Goal: Transaction & Acquisition: Purchase product/service

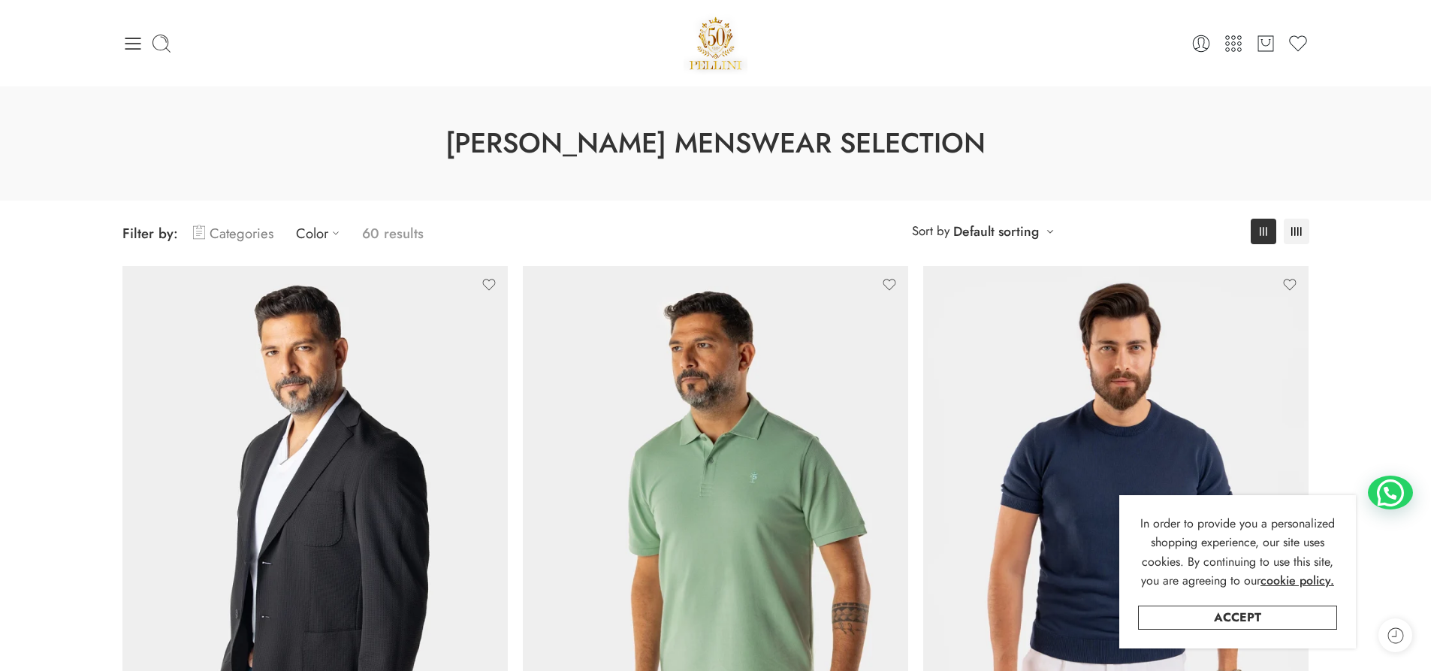
click at [258, 228] on link "Categories" at bounding box center [233, 233] width 80 height 35
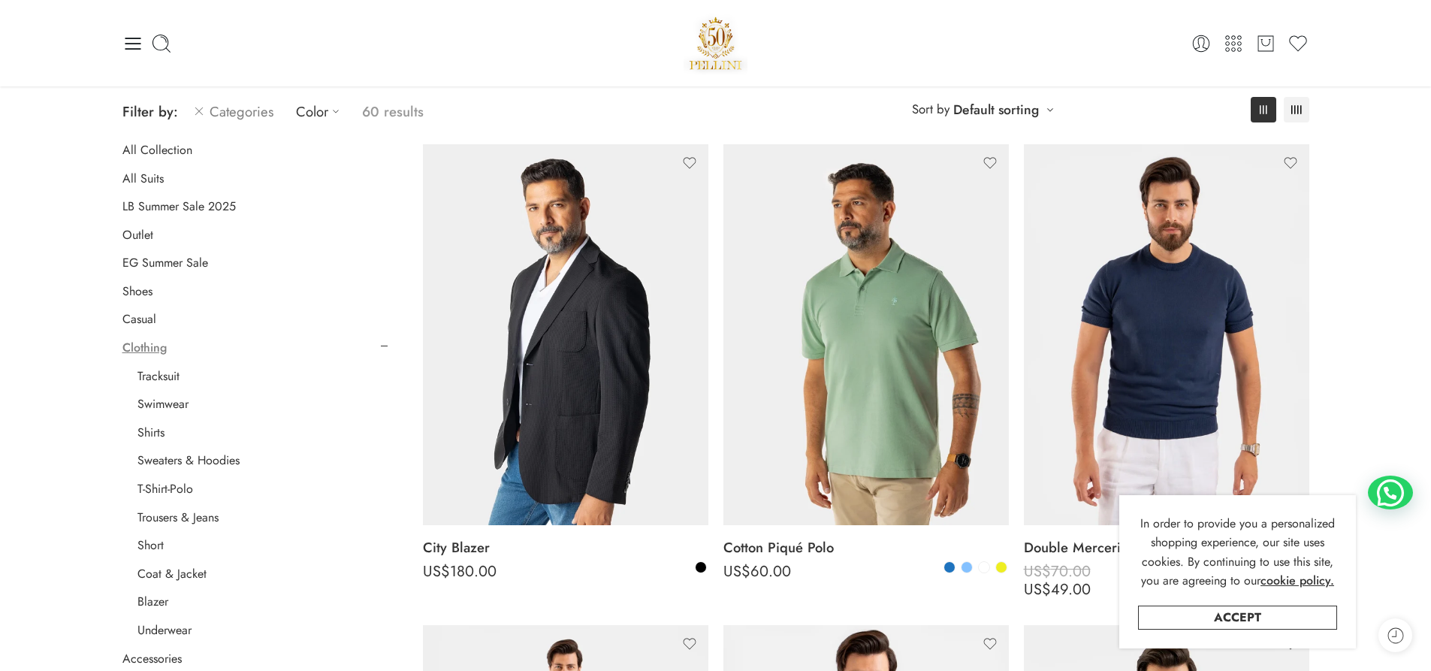
scroll to position [75, 0]
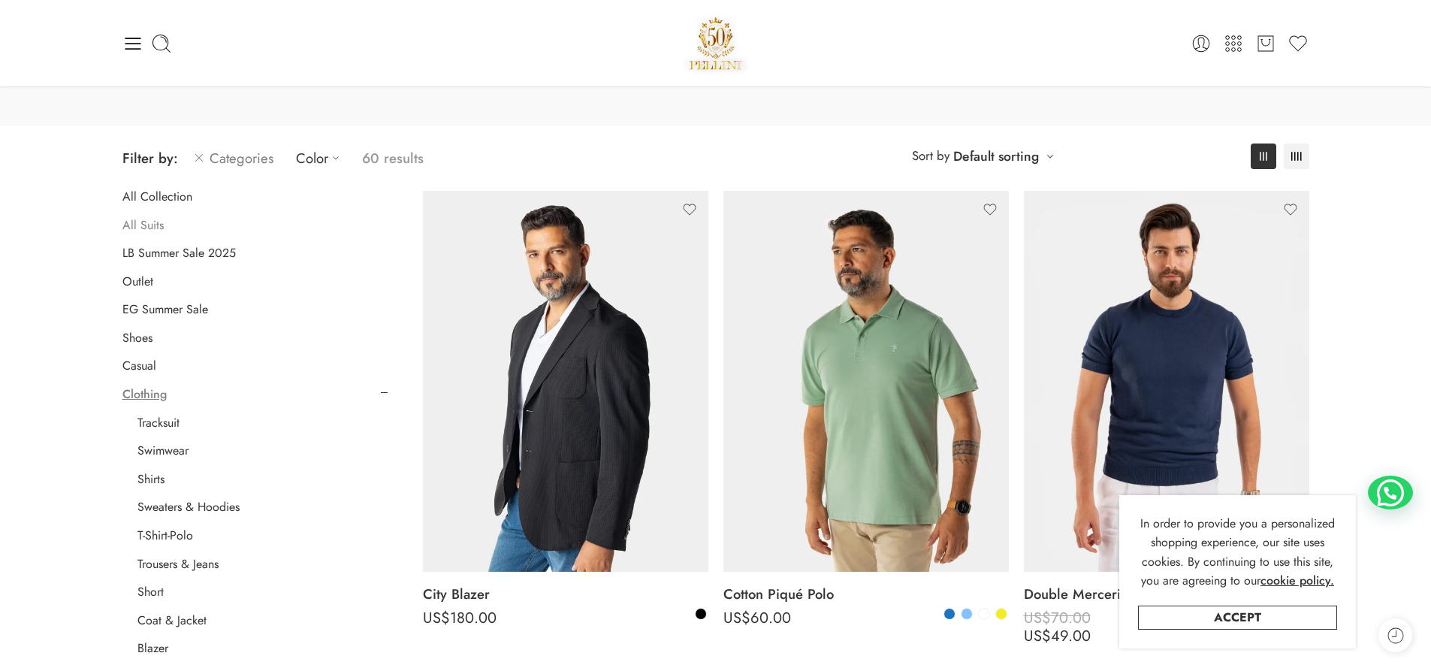
click at [137, 222] on link "All Suits" at bounding box center [142, 225] width 41 height 15
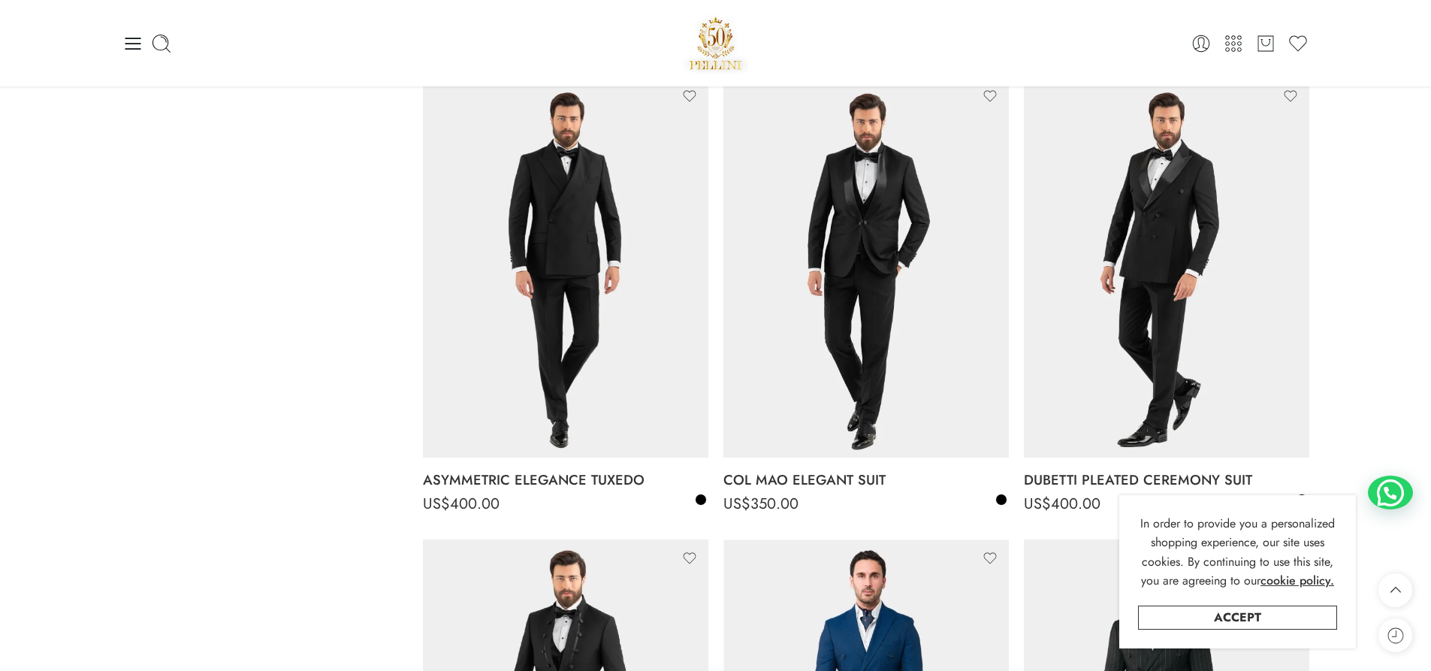
scroll to position [644, 0]
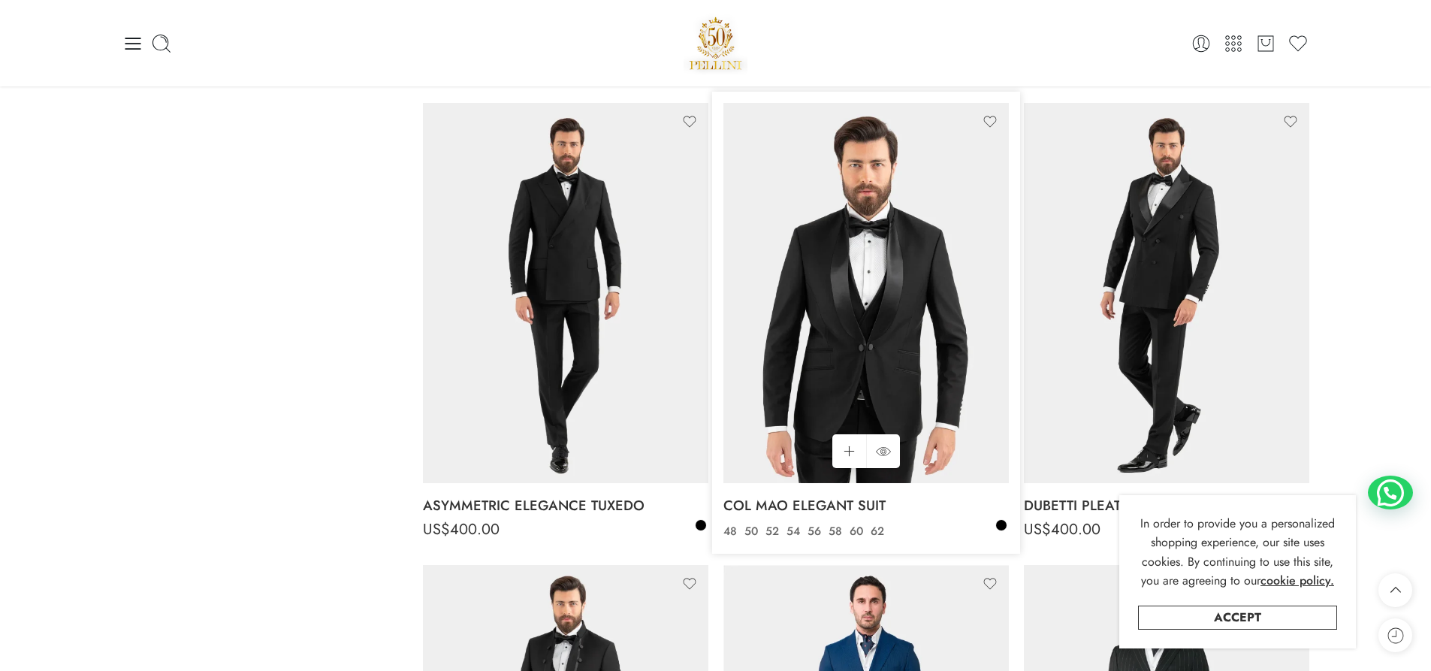
click at [884, 365] on img at bounding box center [865, 293] width 285 height 381
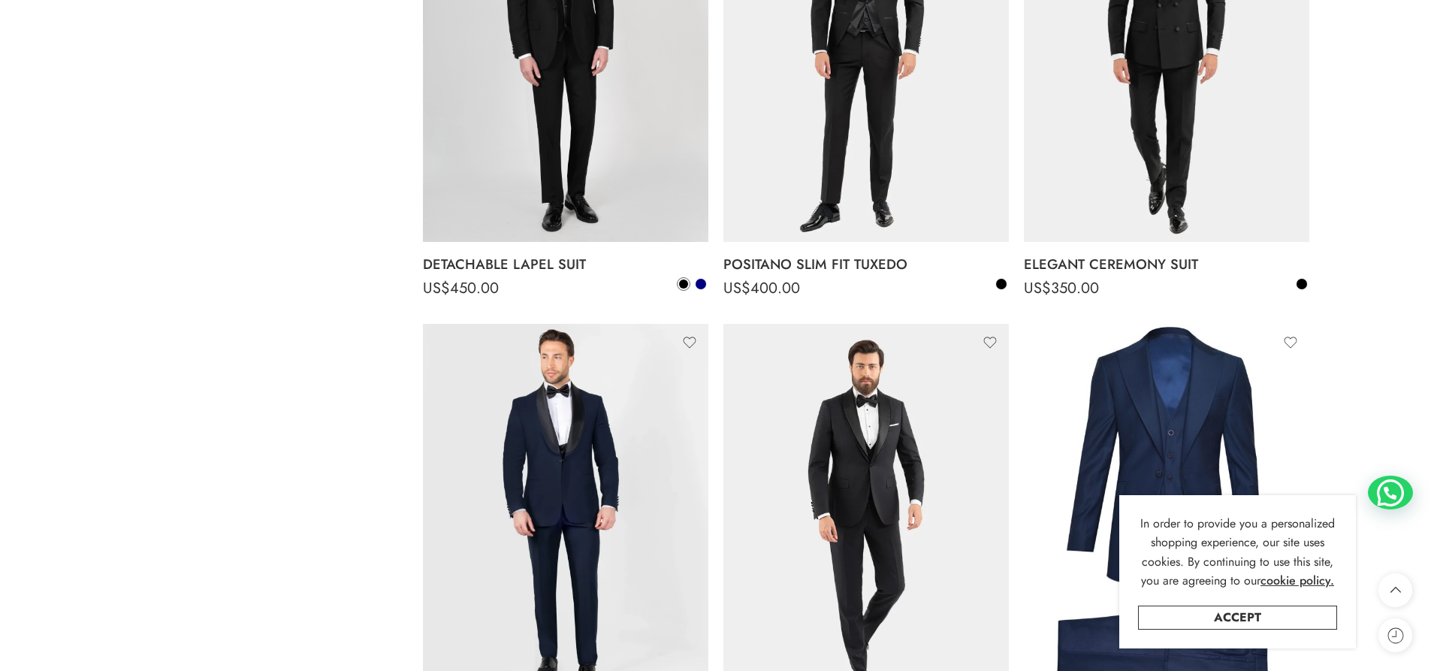
scroll to position [2446, 0]
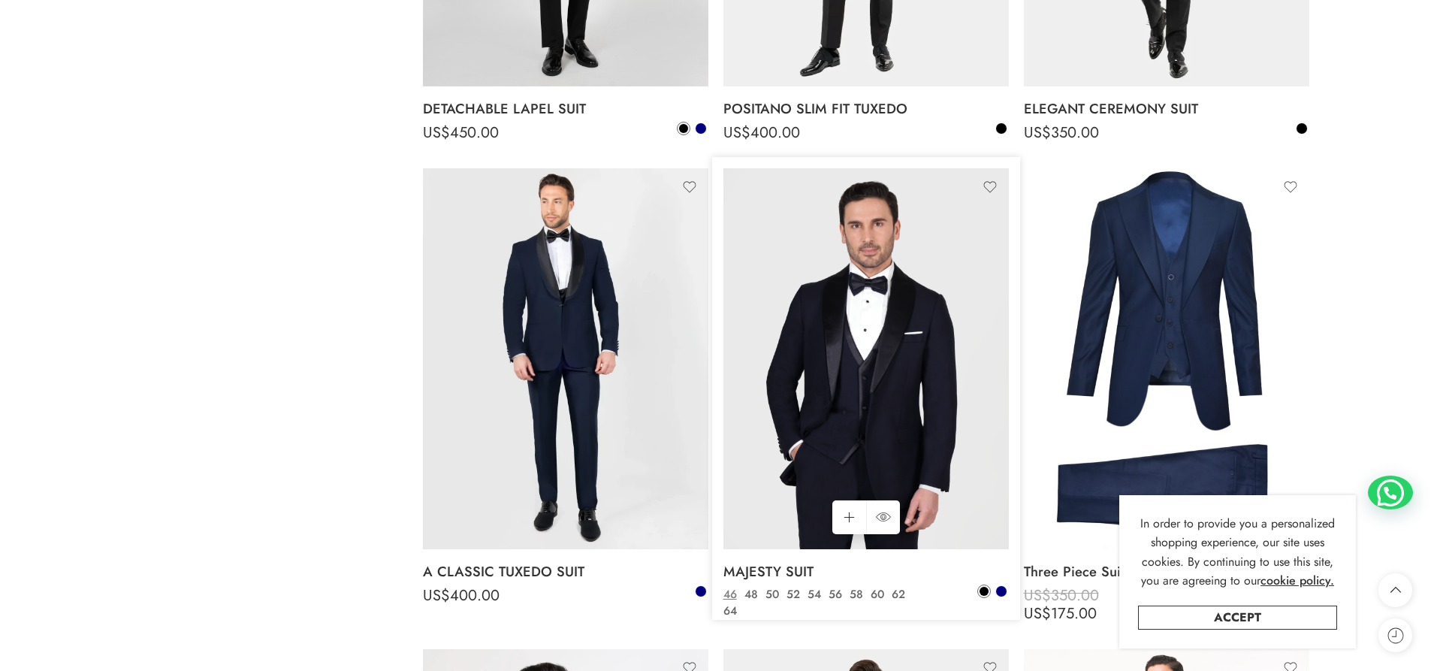
click at [936, 328] on img at bounding box center [865, 358] width 285 height 381
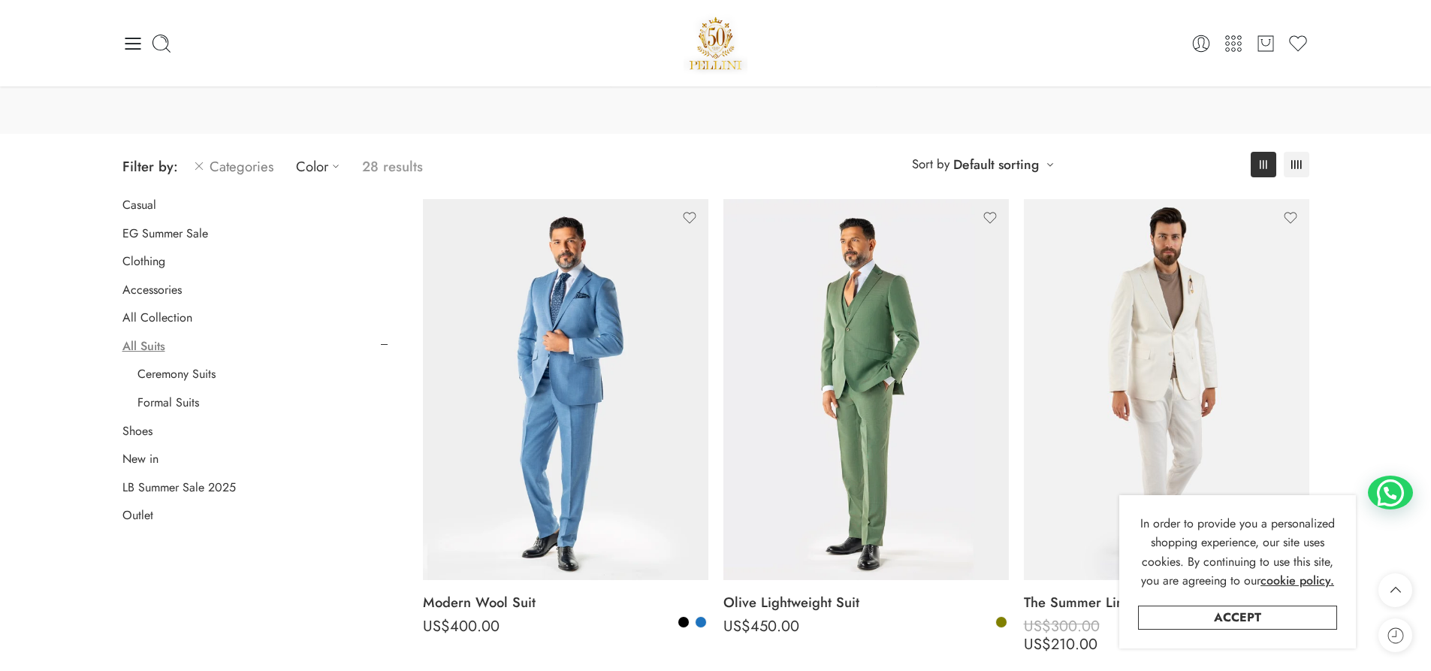
scroll to position [0, 0]
